Goal: Transaction & Acquisition: Purchase product/service

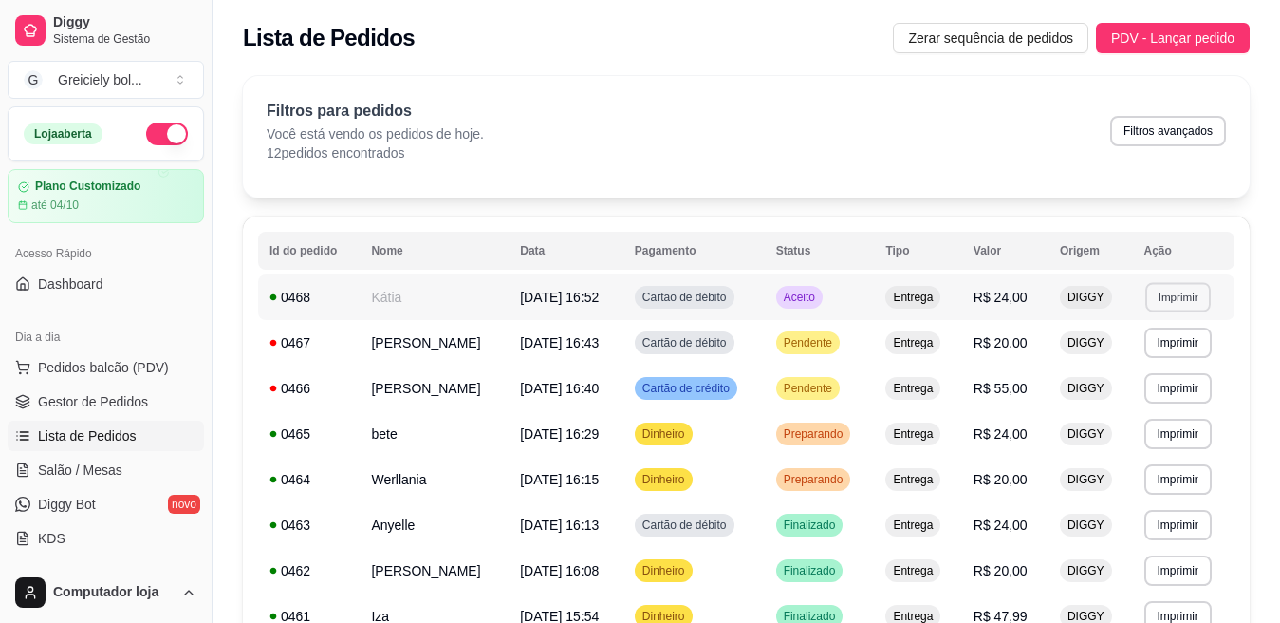
click at [1176, 302] on button "Imprimir" at bounding box center [1178, 296] width 65 height 29
click at [1122, 361] on button "IMPRESSORA" at bounding box center [1142, 362] width 133 height 29
click at [95, 362] on span "Pedidos balcão (PDV)" at bounding box center [103, 367] width 131 height 19
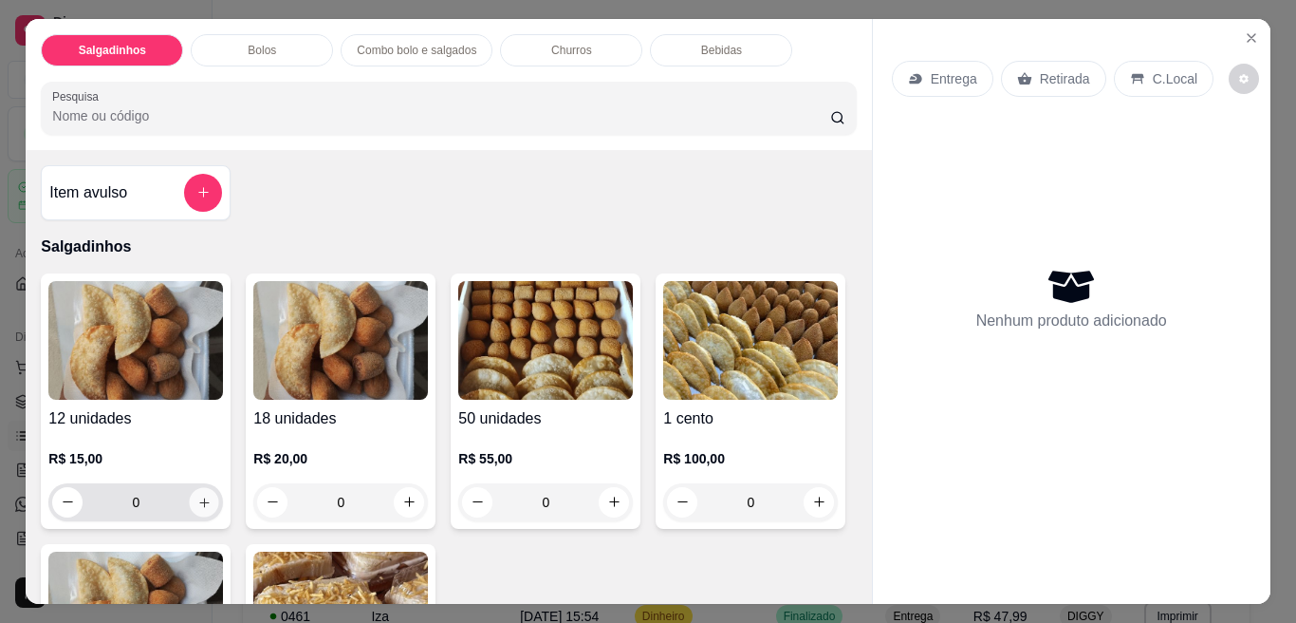
click at [197, 494] on icon "increase-product-quantity" at bounding box center [204, 501] width 14 height 14
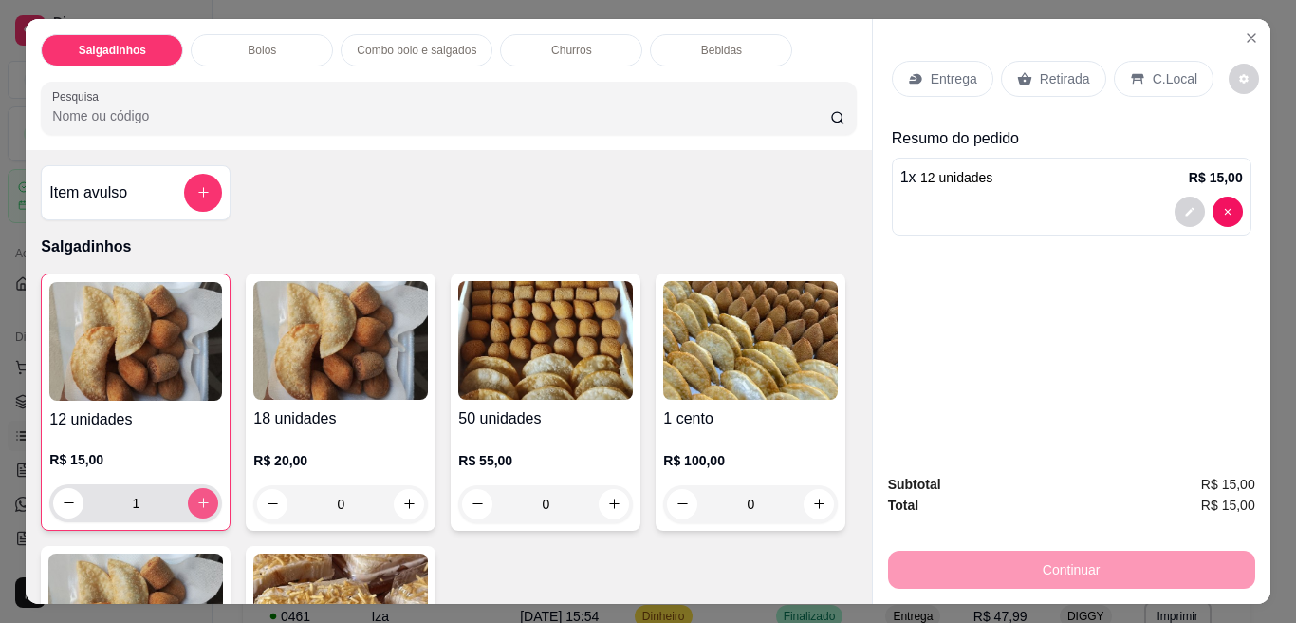
type input "1"
click at [955, 71] on p "Entrega" at bounding box center [954, 78] width 47 height 19
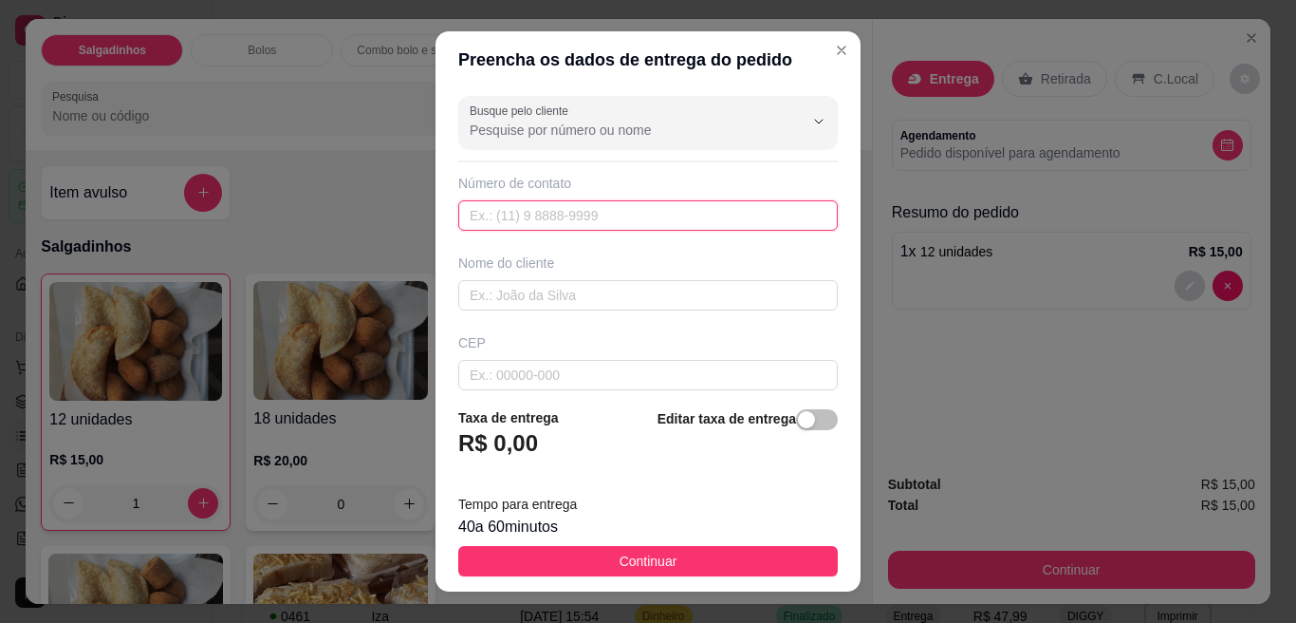
click at [548, 227] on input "text" at bounding box center [648, 215] width 380 height 30
type input "[PHONE_NUMBER]"
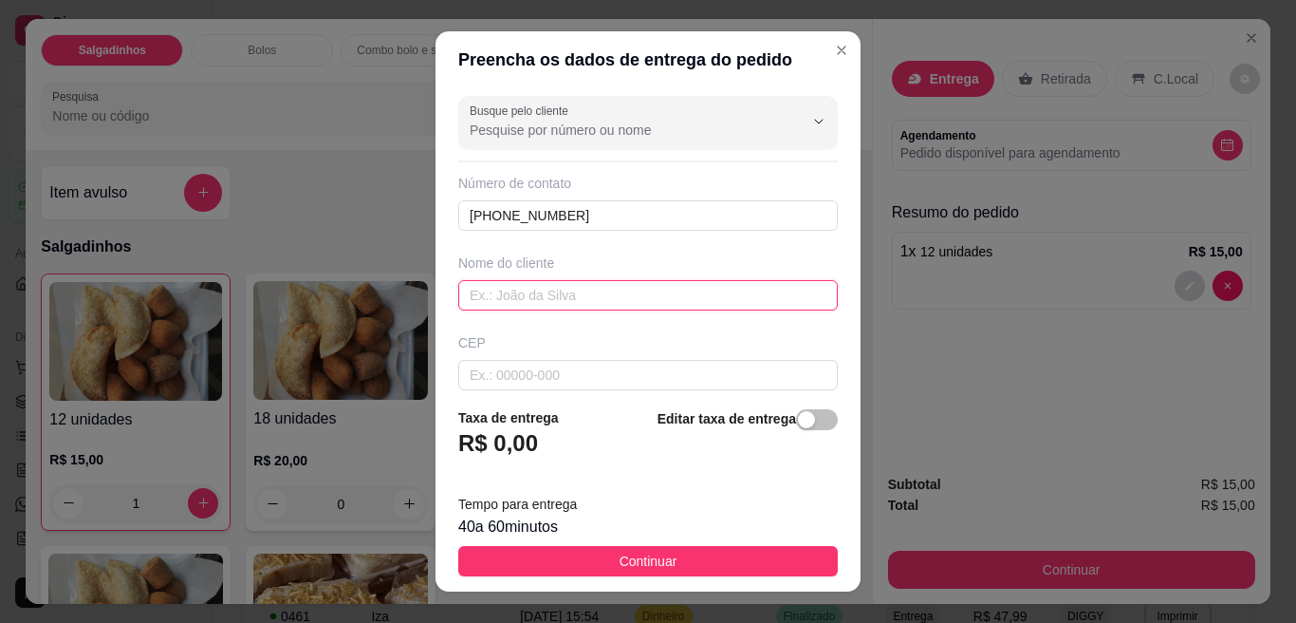
click at [542, 281] on input "text" at bounding box center [648, 295] width 380 height 30
type input "[PERSON_NAME]"
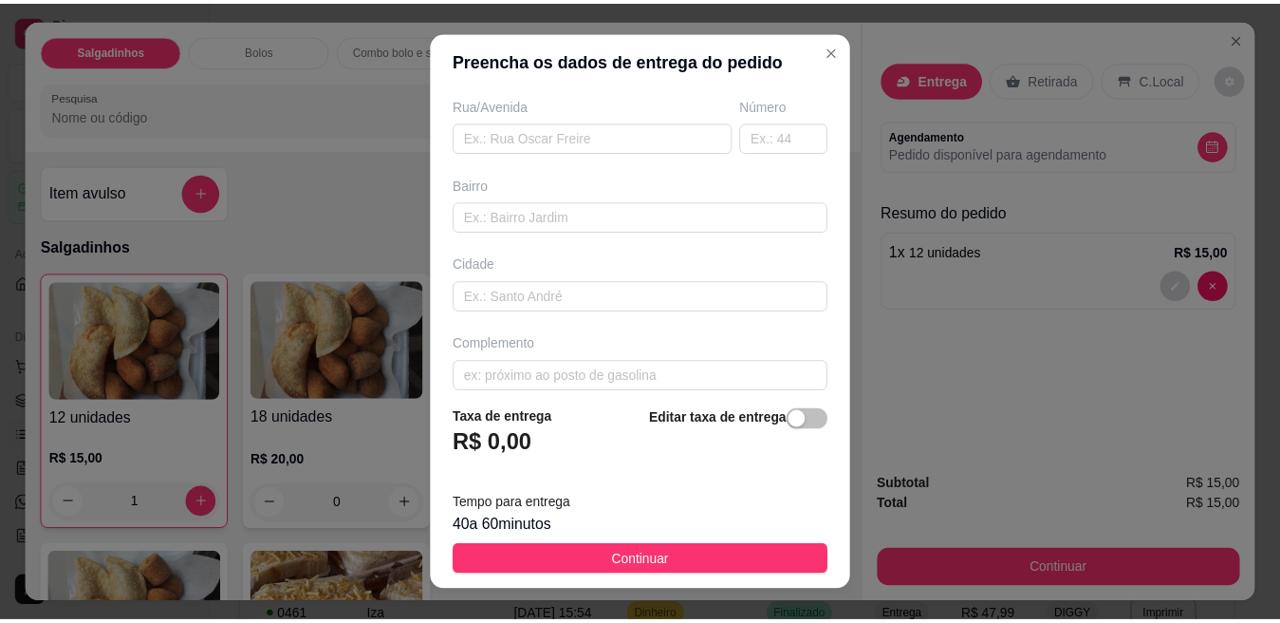
scroll to position [336, 0]
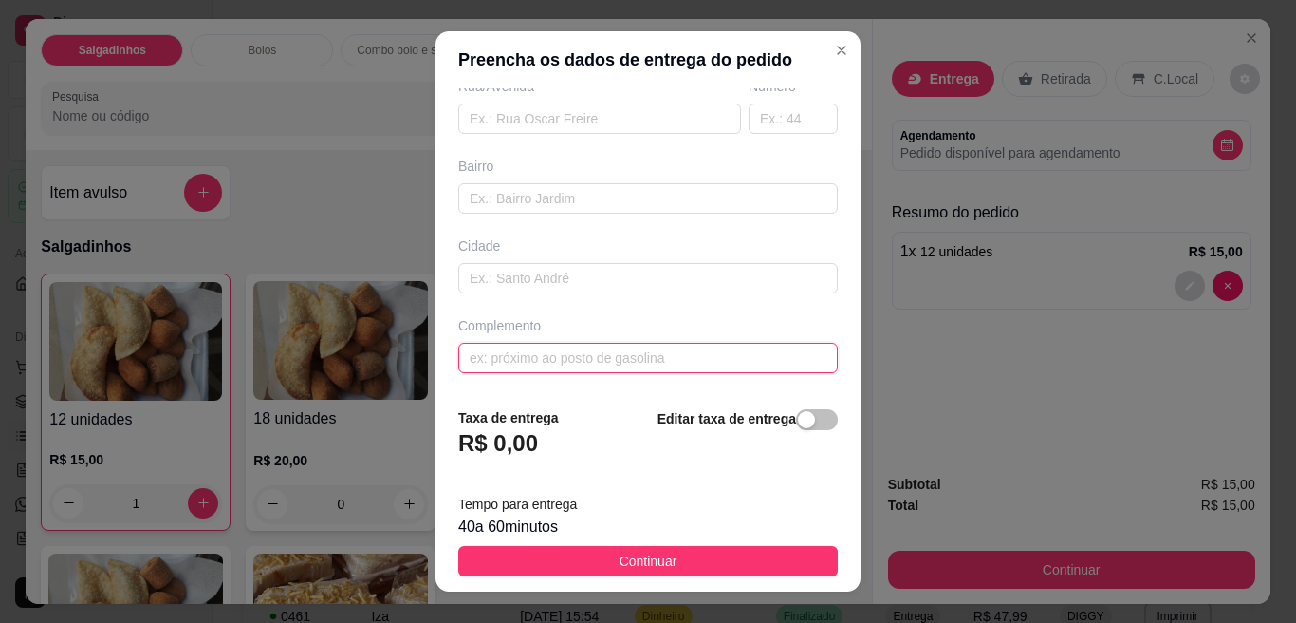
click at [554, 356] on input "text" at bounding box center [648, 358] width 380 height 30
type input "n"
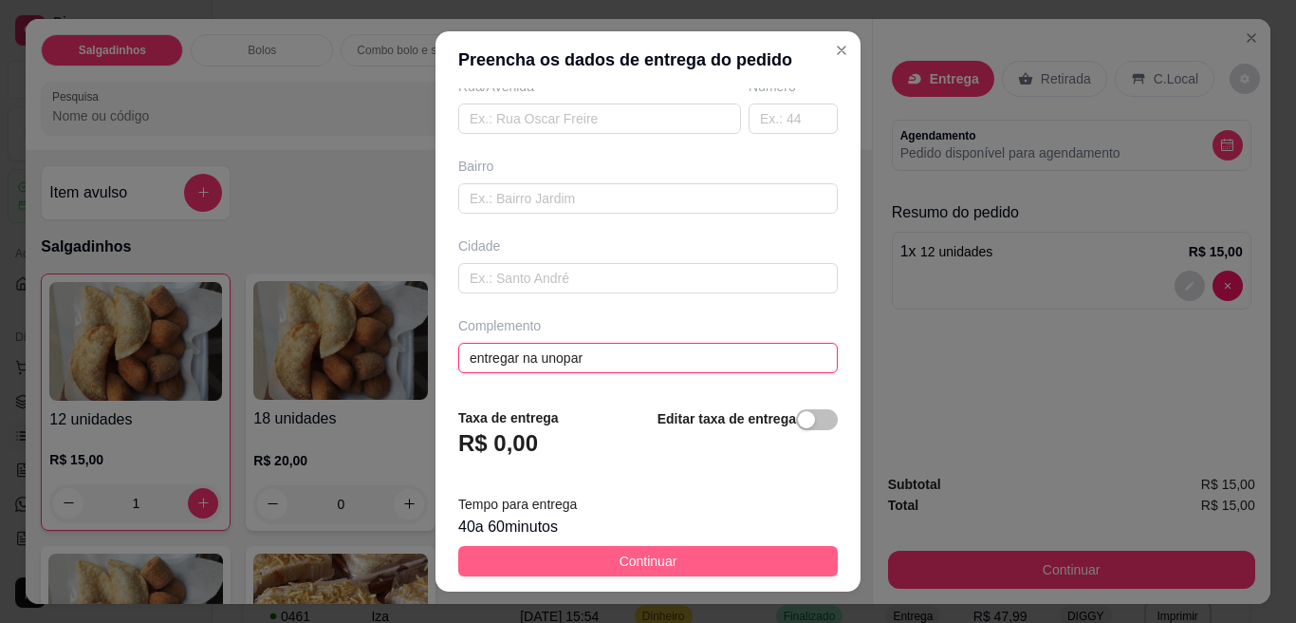
type input "entregar na unopar"
click at [623, 566] on span "Continuar" at bounding box center [649, 560] width 58 height 21
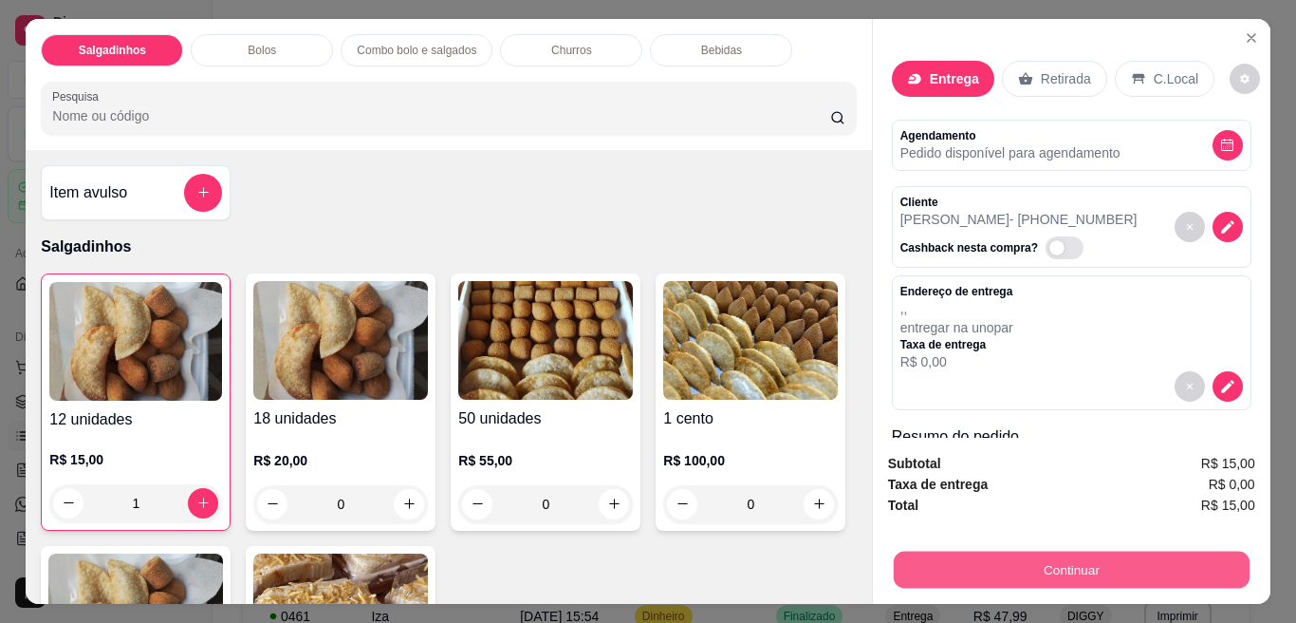
click at [1073, 561] on button "Continuar" at bounding box center [1071, 569] width 356 height 37
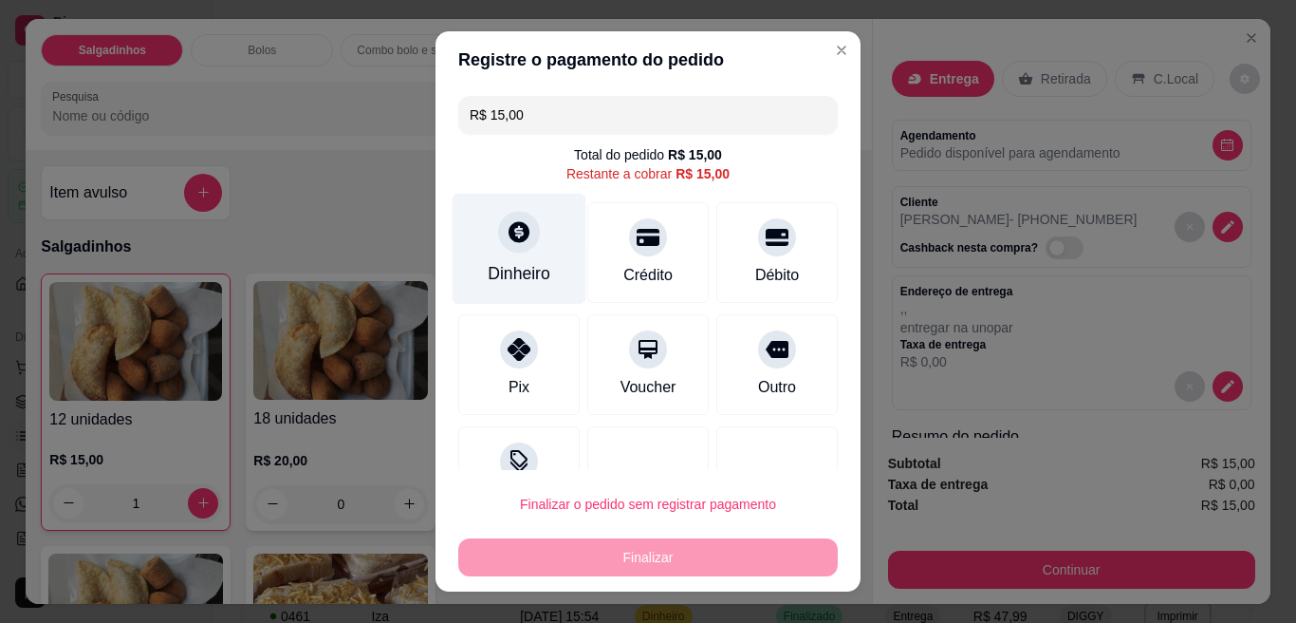
click at [494, 257] on div "Dinheiro" at bounding box center [520, 249] width 134 height 111
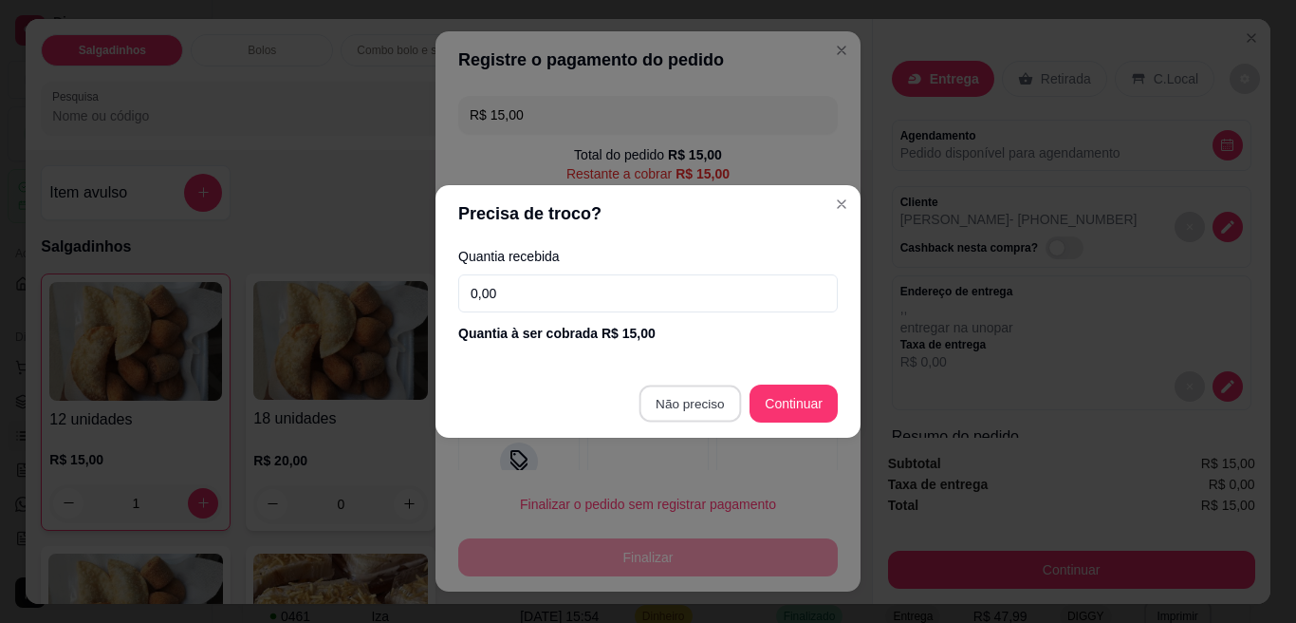
type input "R$ 0,00"
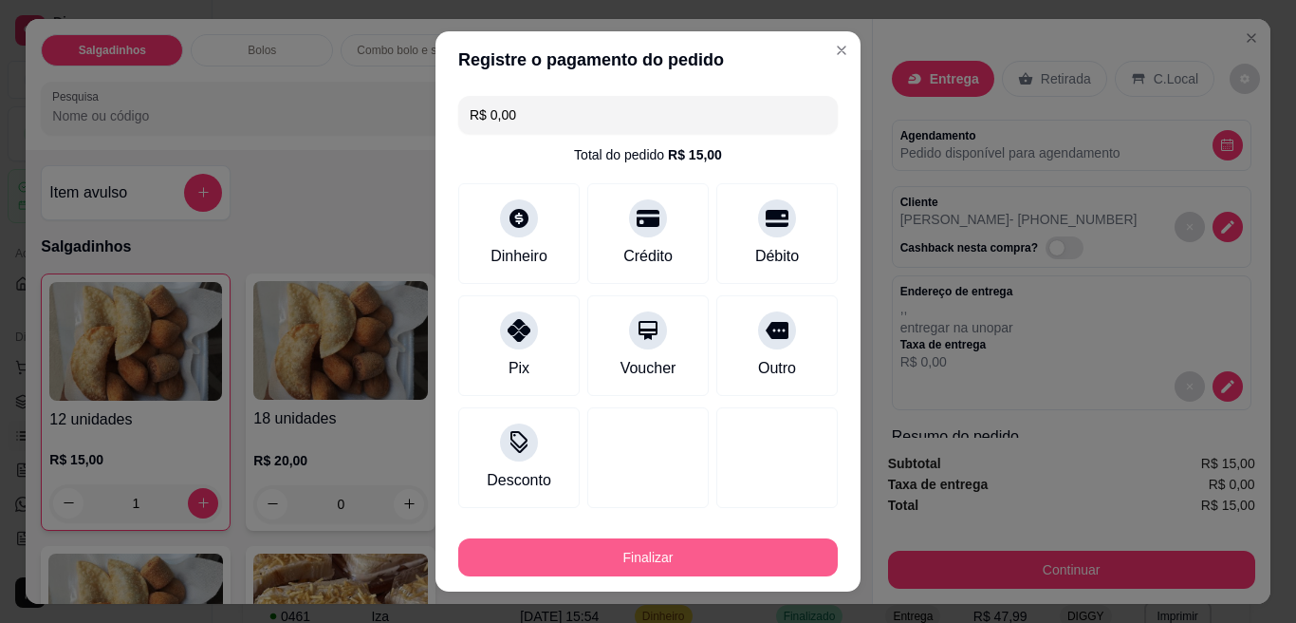
click at [601, 563] on button "Finalizar" at bounding box center [648, 557] width 380 height 38
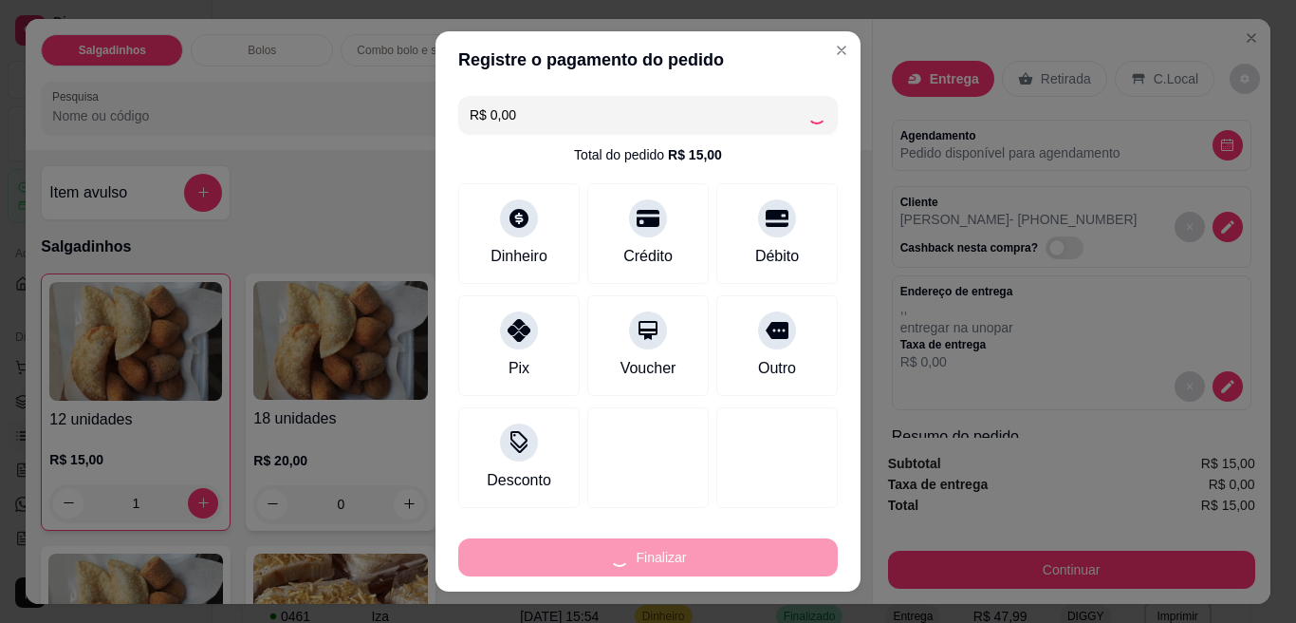
type input "0"
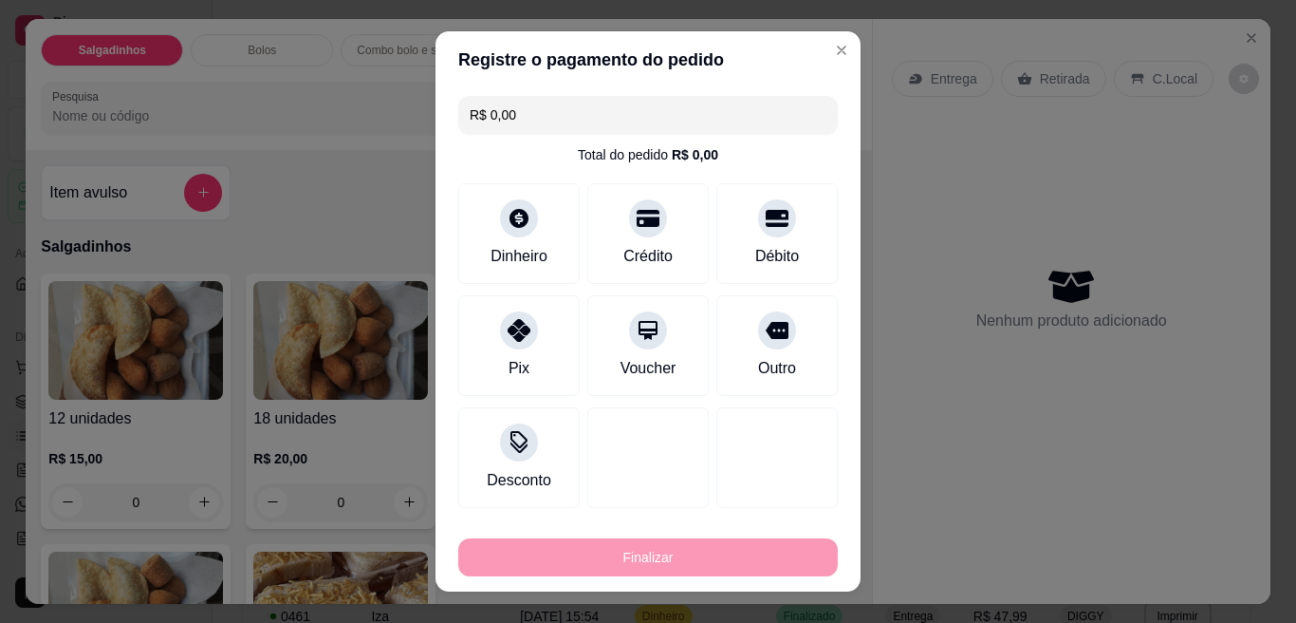
type input "-R$ 15,00"
